Goal: Transaction & Acquisition: Purchase product/service

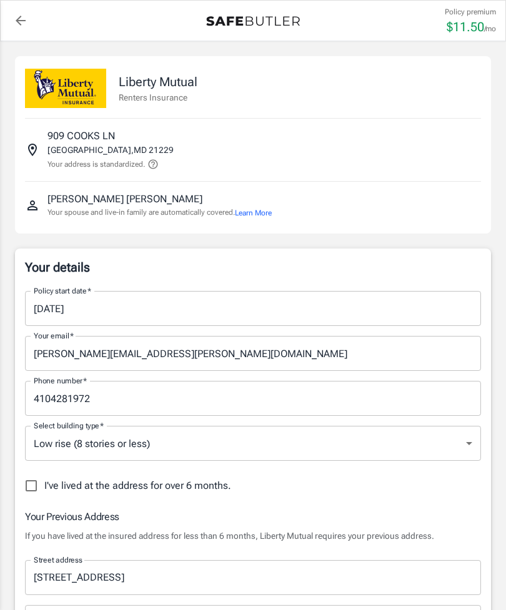
select select "MD"
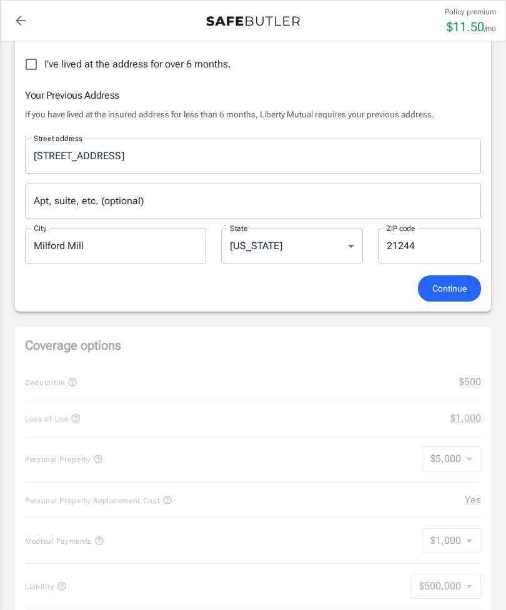
scroll to position [436, 0]
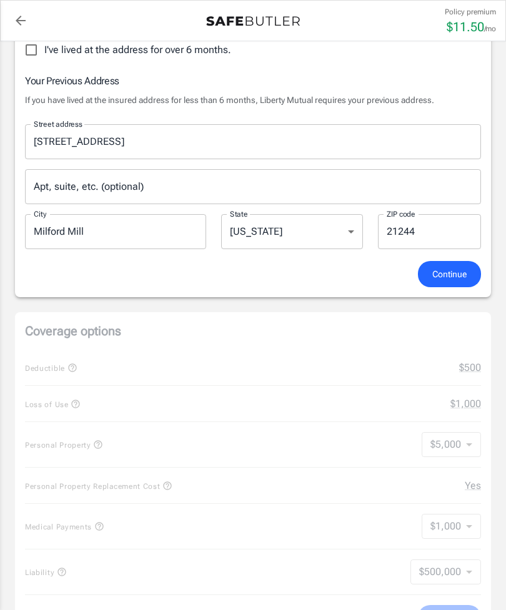
click at [465, 272] on span "Continue" at bounding box center [449, 275] width 34 height 16
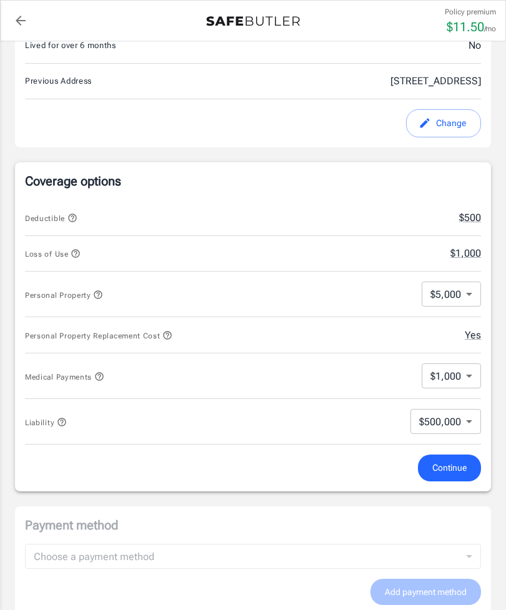
scroll to position [399, 0]
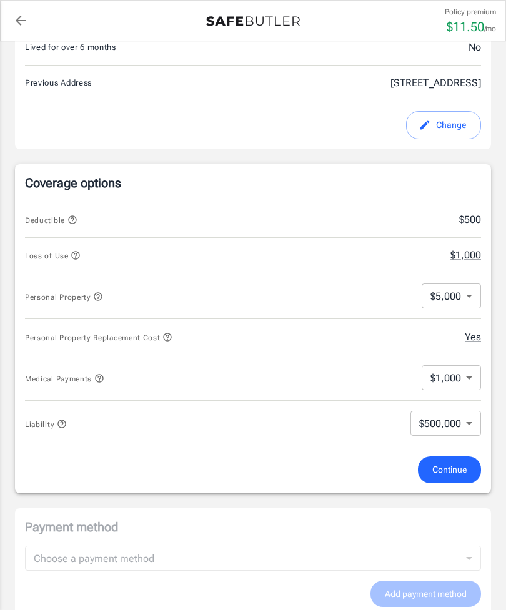
click at [465, 287] on body "Policy premium $ 11.50 /mo Liberty Mutual Renters Insurance [STREET_ADDRESS] Yo…" at bounding box center [253, 408] width 506 height 1615
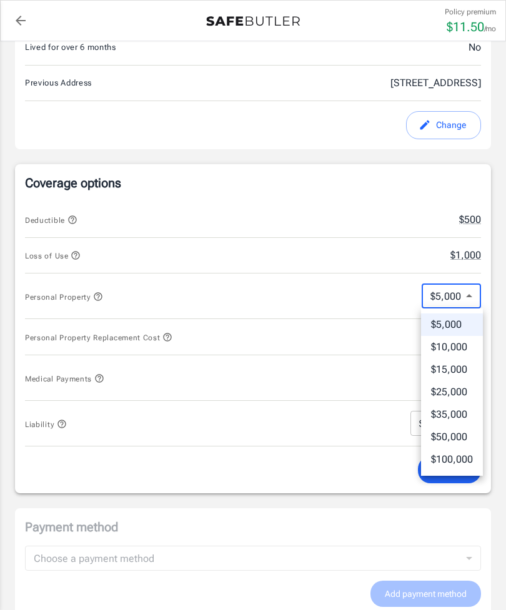
click at [462, 317] on li "$5,000" at bounding box center [452, 325] width 62 height 22
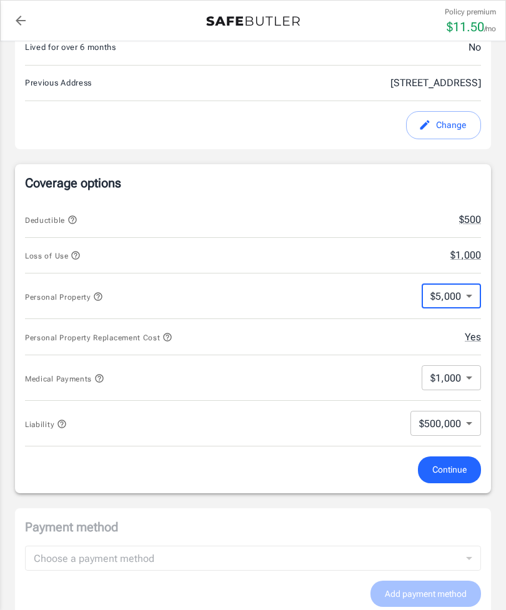
click at [468, 374] on body "Policy premium $ 11.50 /mo Liberty Mutual Renters Insurance [STREET_ADDRESS] Yo…" at bounding box center [253, 408] width 506 height 1615
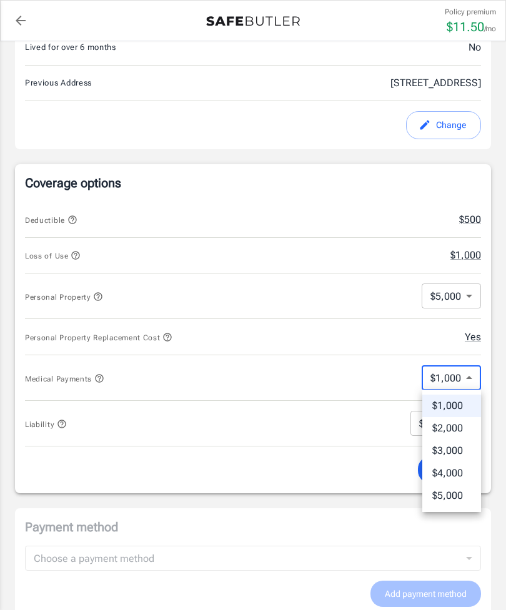
click at [466, 425] on li "$2,000" at bounding box center [451, 428] width 59 height 22
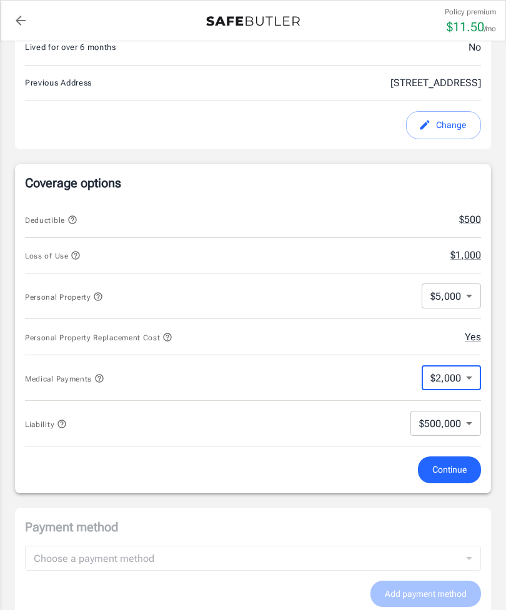
type input "2000"
click at [462, 469] on span "Continue" at bounding box center [449, 470] width 34 height 16
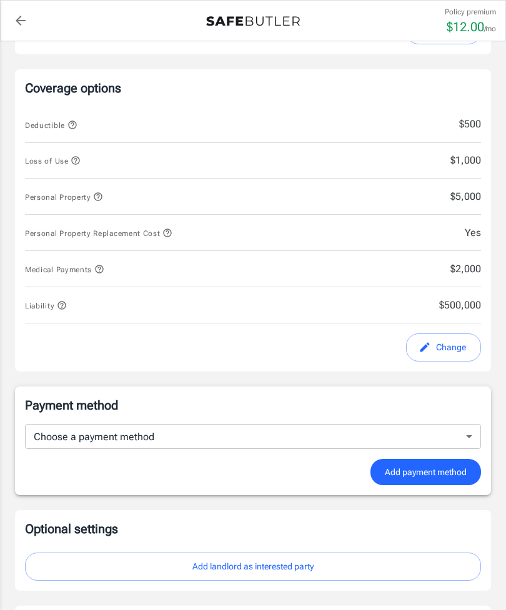
scroll to position [482, 0]
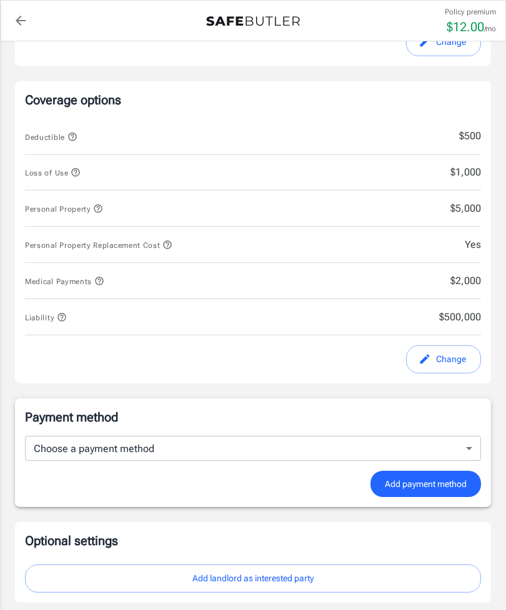
click at [70, 171] on span "Loss of Use" at bounding box center [53, 173] width 56 height 9
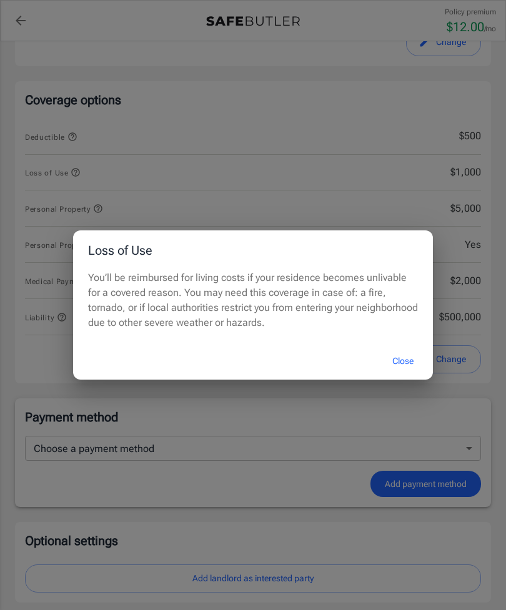
click at [395, 179] on div "Loss of Use You’ll be reimbursed for living costs if your residence becomes unl…" at bounding box center [253, 305] width 506 height 610
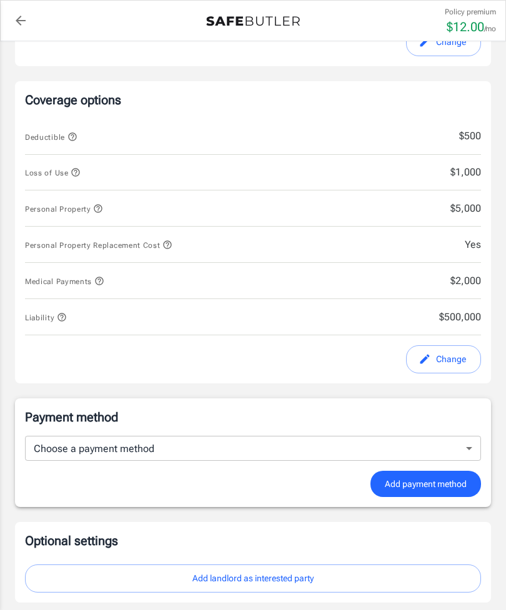
click at [477, 168] on span "$1,000" at bounding box center [426, 172] width 109 height 15
click at [480, 162] on div "Loss of Use $1,000" at bounding box center [253, 173] width 456 height 36
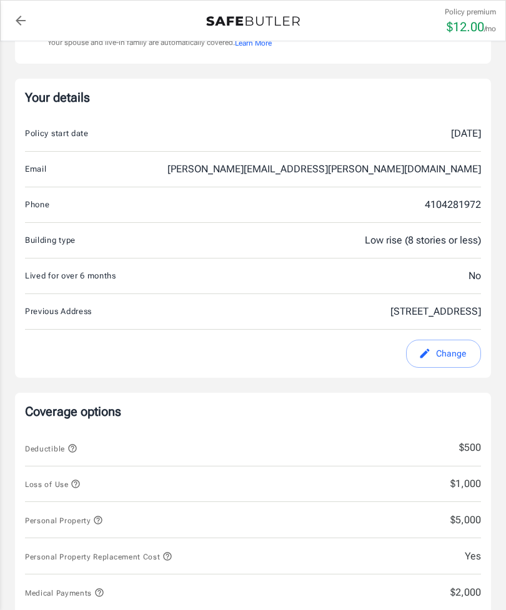
scroll to position [171, 0]
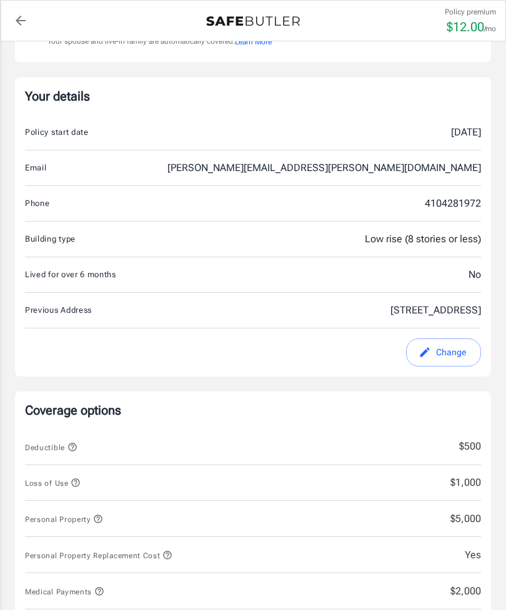
click at [480, 440] on span "$500" at bounding box center [426, 446] width 109 height 15
click at [479, 442] on span "$500" at bounding box center [426, 446] width 109 height 15
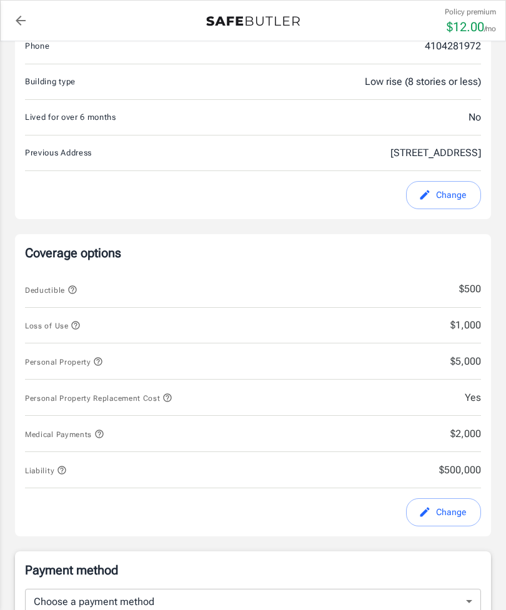
scroll to position [332, 0]
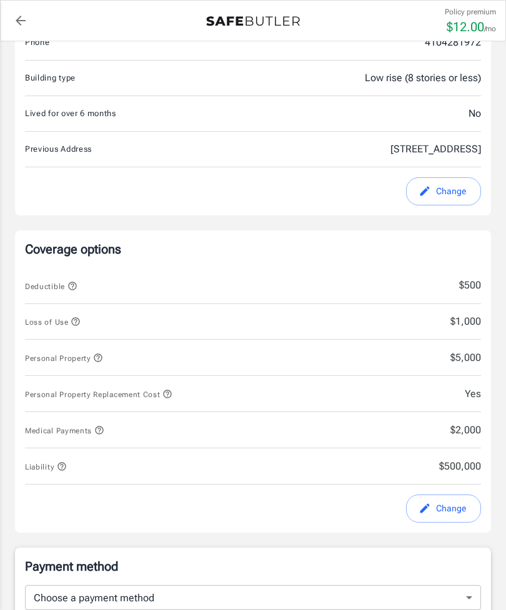
click at [459, 502] on button "Change" at bounding box center [443, 509] width 75 height 28
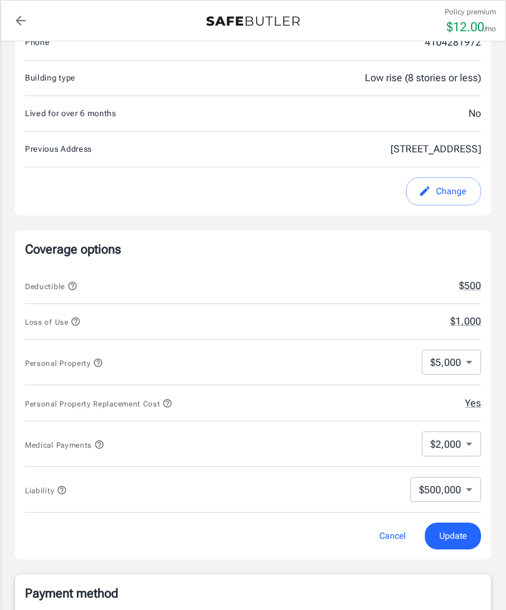
click at [470, 317] on button "$1,000" at bounding box center [465, 321] width 31 height 15
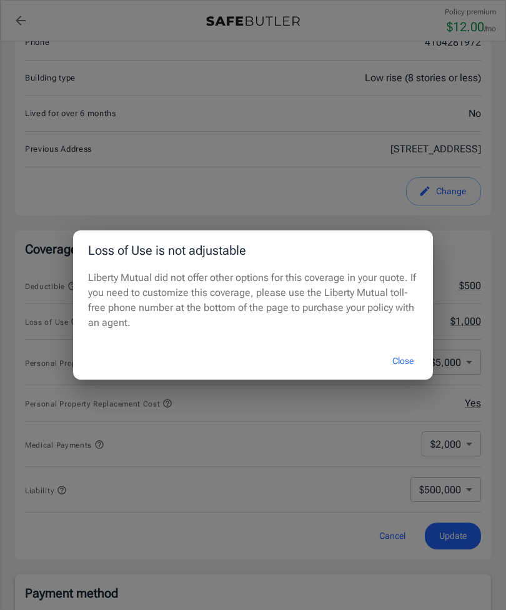
click at [399, 375] on button "Close" at bounding box center [403, 361] width 50 height 27
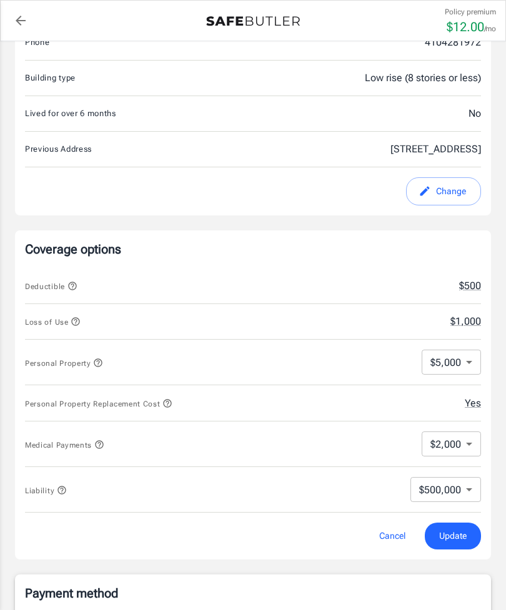
click at [470, 435] on body "Policy premium $ 12.00 /mo Liberty Mutual Renters Insurance [STREET_ADDRESS] Yo…" at bounding box center [253, 475] width 506 height 1615
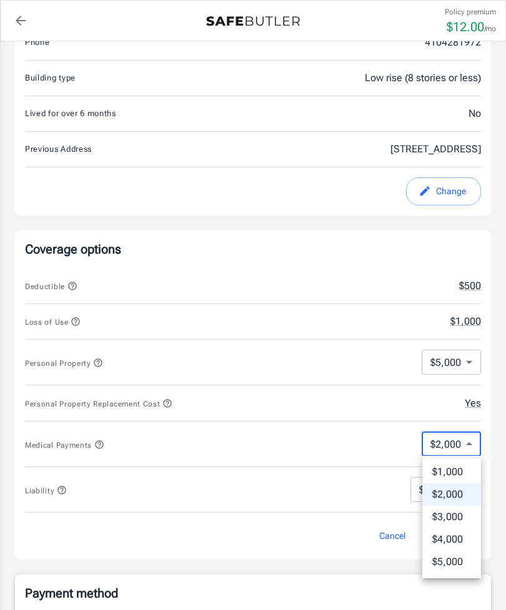
click at [454, 514] on li "$3,000" at bounding box center [451, 517] width 59 height 22
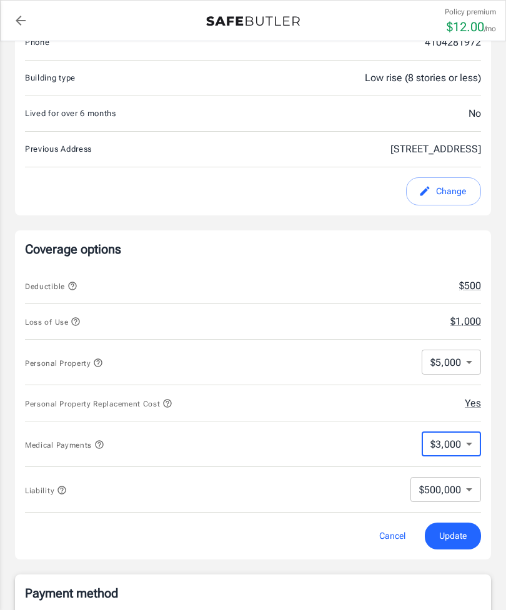
click at [470, 439] on body "Policy premium $ 12.00 /mo Liberty Mutual Renters Insurance [STREET_ADDRESS] Yo…" at bounding box center [253, 475] width 506 height 1615
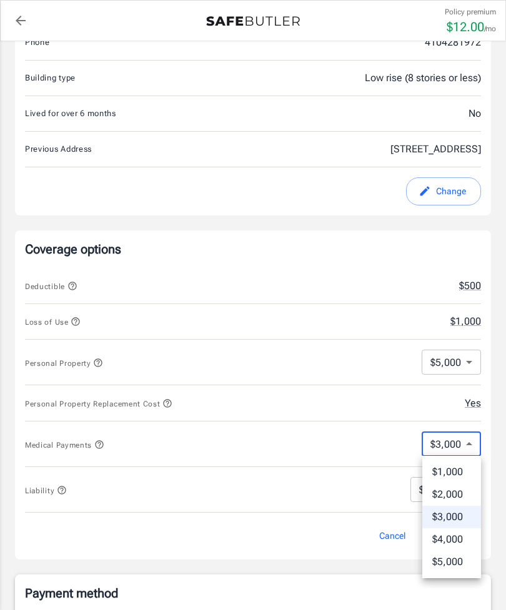
click at [464, 490] on li "$2,000" at bounding box center [451, 495] width 59 height 22
type input "2000"
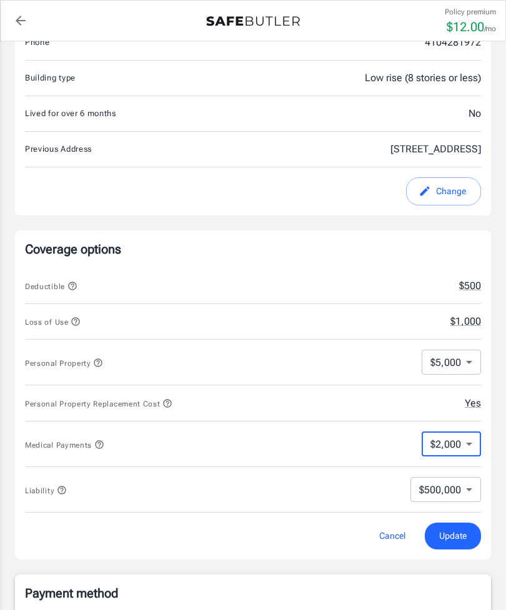
click at [460, 535] on span "Update" at bounding box center [452, 537] width 27 height 16
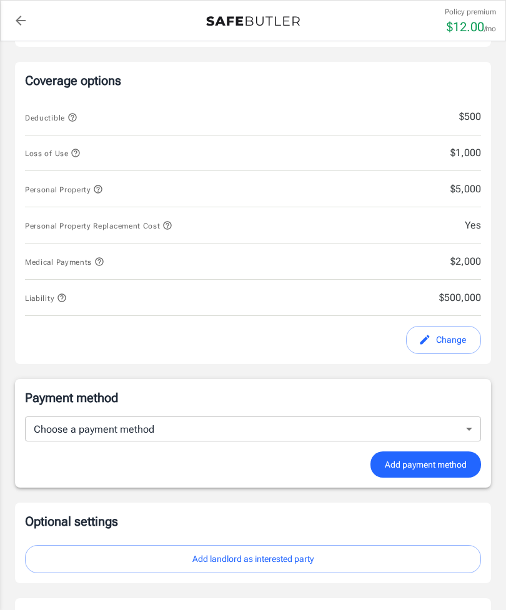
scroll to position [503, 0]
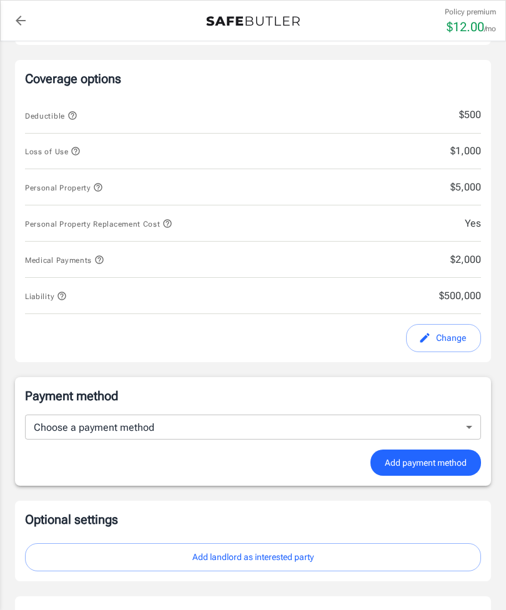
click at [467, 422] on body "Policy premium $ 12.00 /mo Liberty Mutual Renters Insurance [STREET_ADDRESS] Yo…" at bounding box center [253, 291] width 506 height 1589
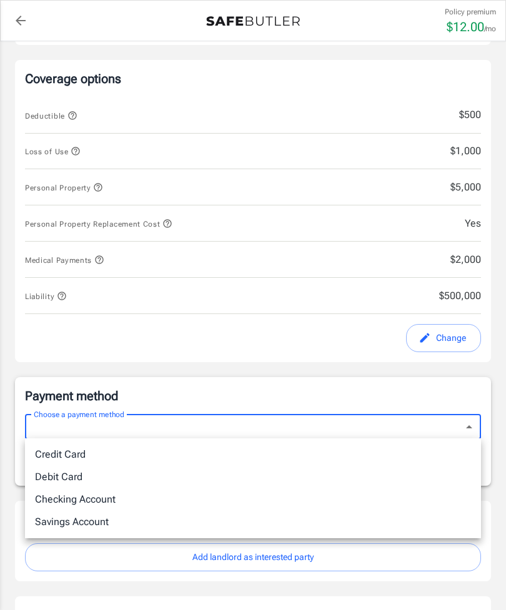
click at [112, 499] on li "Checking Account" at bounding box center [253, 500] width 456 height 22
type input "checking"
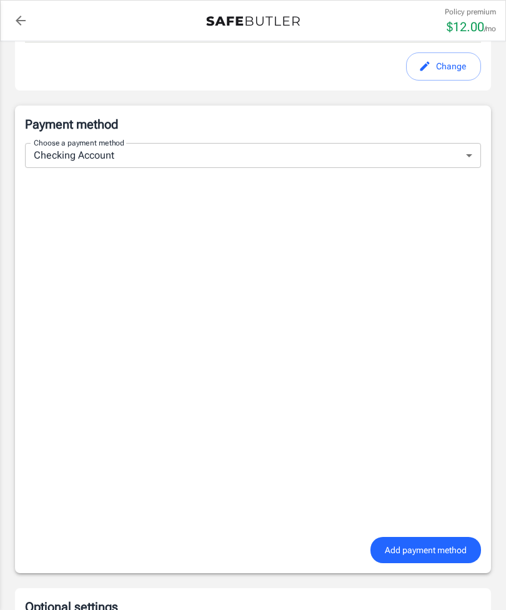
scroll to position [774, 0]
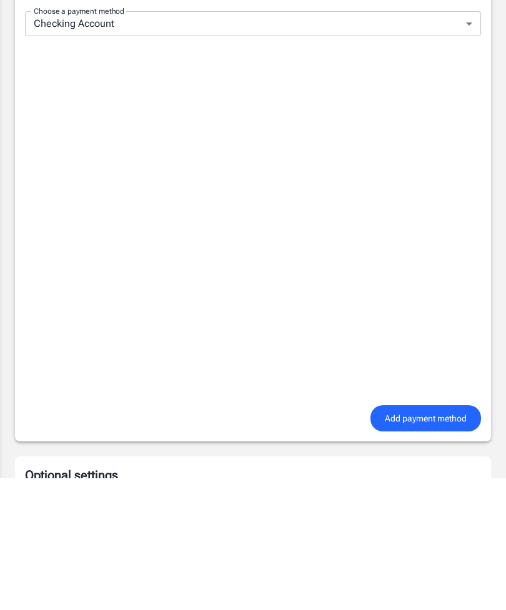
click at [419, 543] on span "Add payment method" at bounding box center [426, 551] width 82 height 16
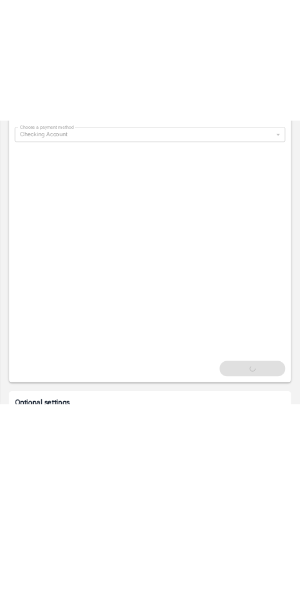
scroll to position [906, 0]
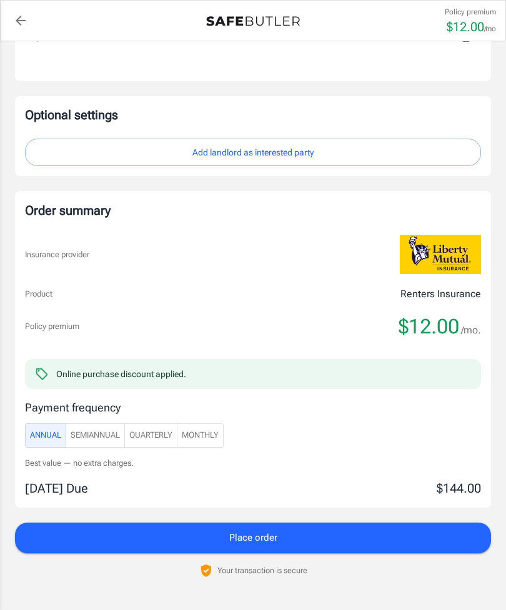
click at [373, 150] on button "Add landlord as interested party" at bounding box center [253, 153] width 456 height 28
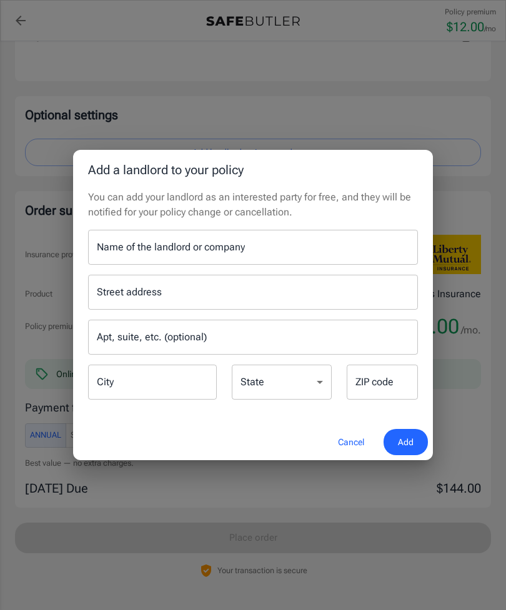
click at [320, 265] on input "Name of the landlord or company" at bounding box center [253, 247] width 330 height 35
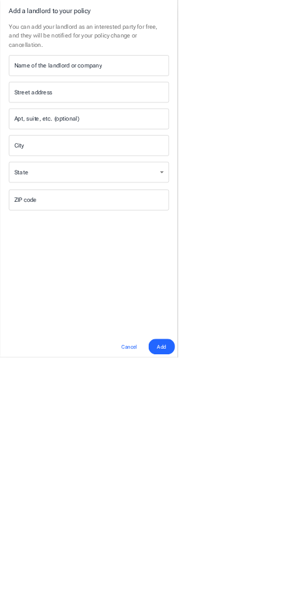
scroll to position [1058, 0]
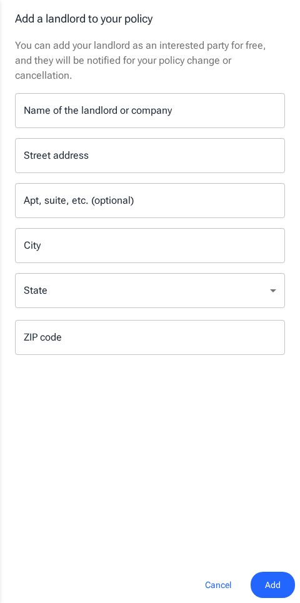
click at [97, 94] on div "Name of the landlord or company Name of the landlord or company" at bounding box center [150, 110] width 270 height 35
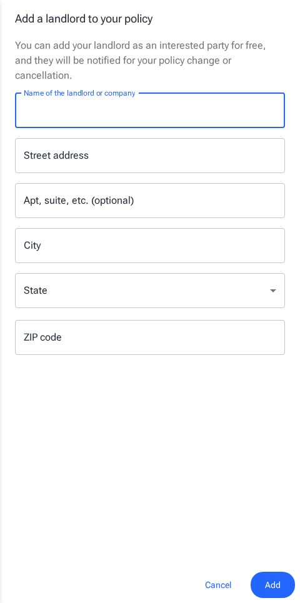
scroll to position [1057, 0]
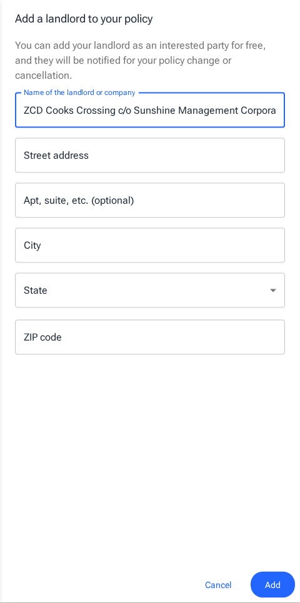
type input "ZCD Cooks Crossing c/o Sunshine Management Corporation"
click at [145, 144] on input "Street address" at bounding box center [150, 156] width 259 height 24
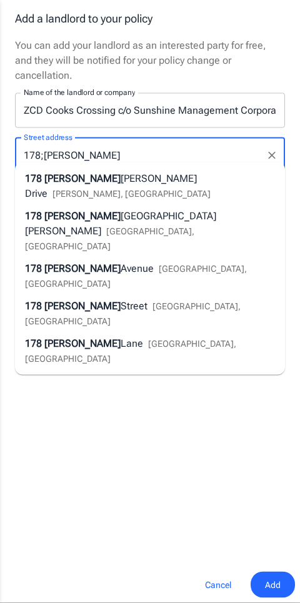
click at [194, 189] on span "[PERSON_NAME], [GEOGRAPHIC_DATA]" at bounding box center [131, 194] width 158 height 10
type input "[STREET_ADDRESS][PERSON_NAME]"
type input "[PERSON_NAME]"
select select "MD"
type input "21702"
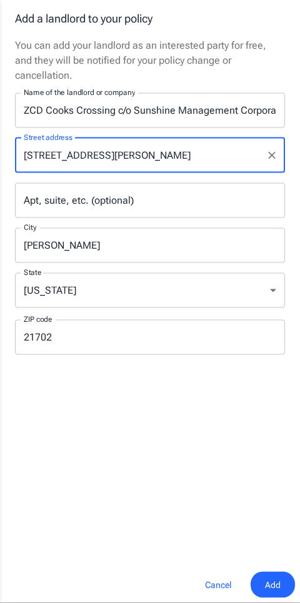
scroll to position [1058, 0]
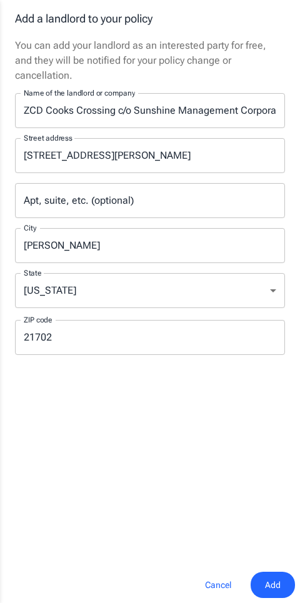
click at [276, 578] on span "Add" at bounding box center [273, 585] width 16 height 16
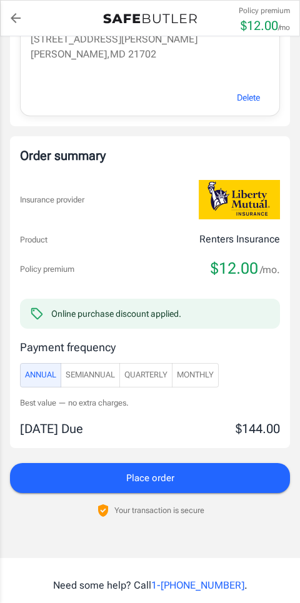
click at [155, 371] on button "Quarterly" at bounding box center [145, 375] width 53 height 24
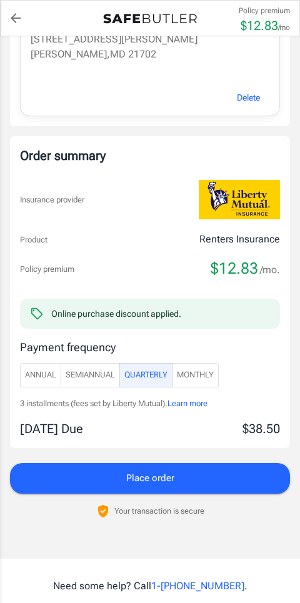
click at [159, 477] on span "Place order" at bounding box center [150, 478] width 48 height 16
